Goal: Task Accomplishment & Management: Manage account settings

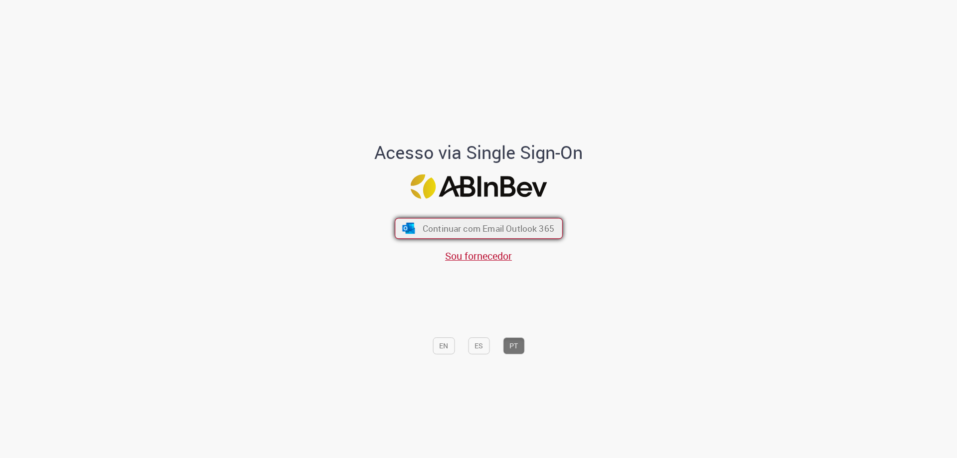
click at [524, 227] on span "Continuar com Email Outlook 365" at bounding box center [488, 228] width 132 height 11
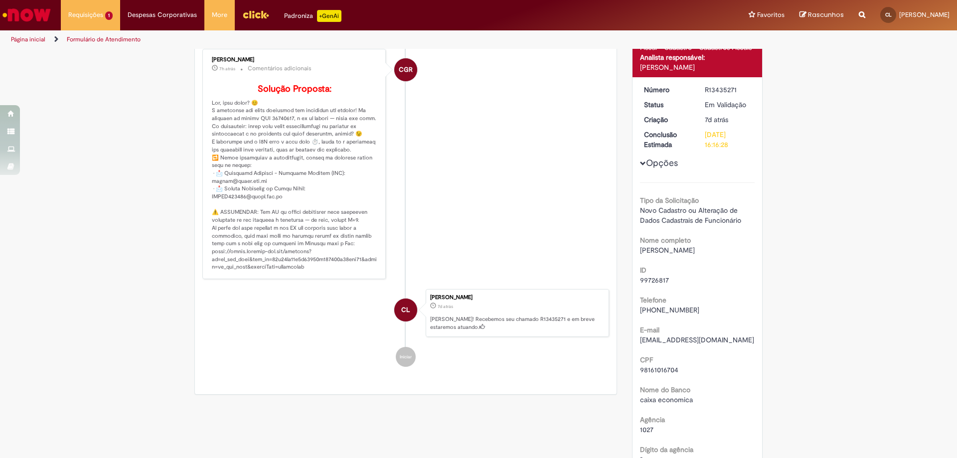
scroll to position [50, 0]
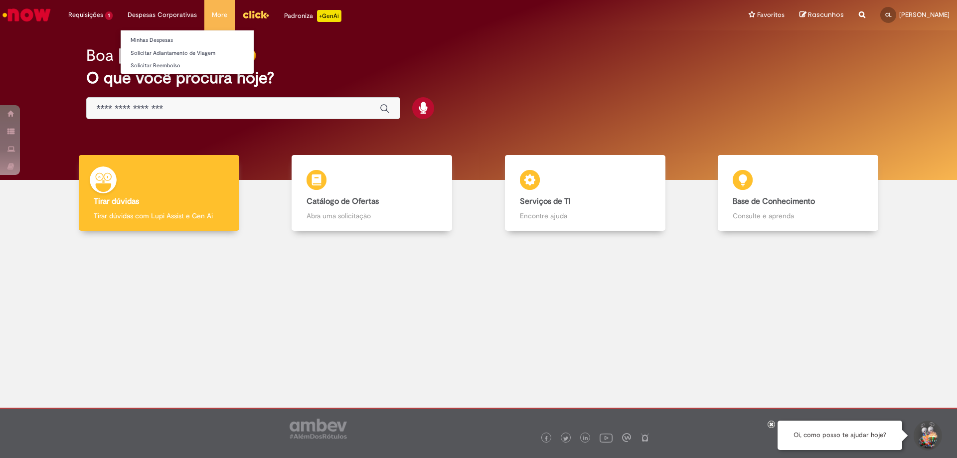
click at [120, 15] on li "Despesas Corporativas Minhas Despesas Solicitar Adiantamento de Viagem Solicita…" at bounding box center [90, 15] width 59 height 30
click at [144, 39] on link "Minhas Despesas" at bounding box center [187, 40] width 133 height 11
click at [120, 13] on li "Despesas Corporativas Minhas Despesas Solicitar Adiantamento de Viagem Solicita…" at bounding box center [90, 15] width 59 height 30
click at [144, 38] on link "Minhas Despesas" at bounding box center [187, 40] width 133 height 11
